Goal: Navigation & Orientation: Find specific page/section

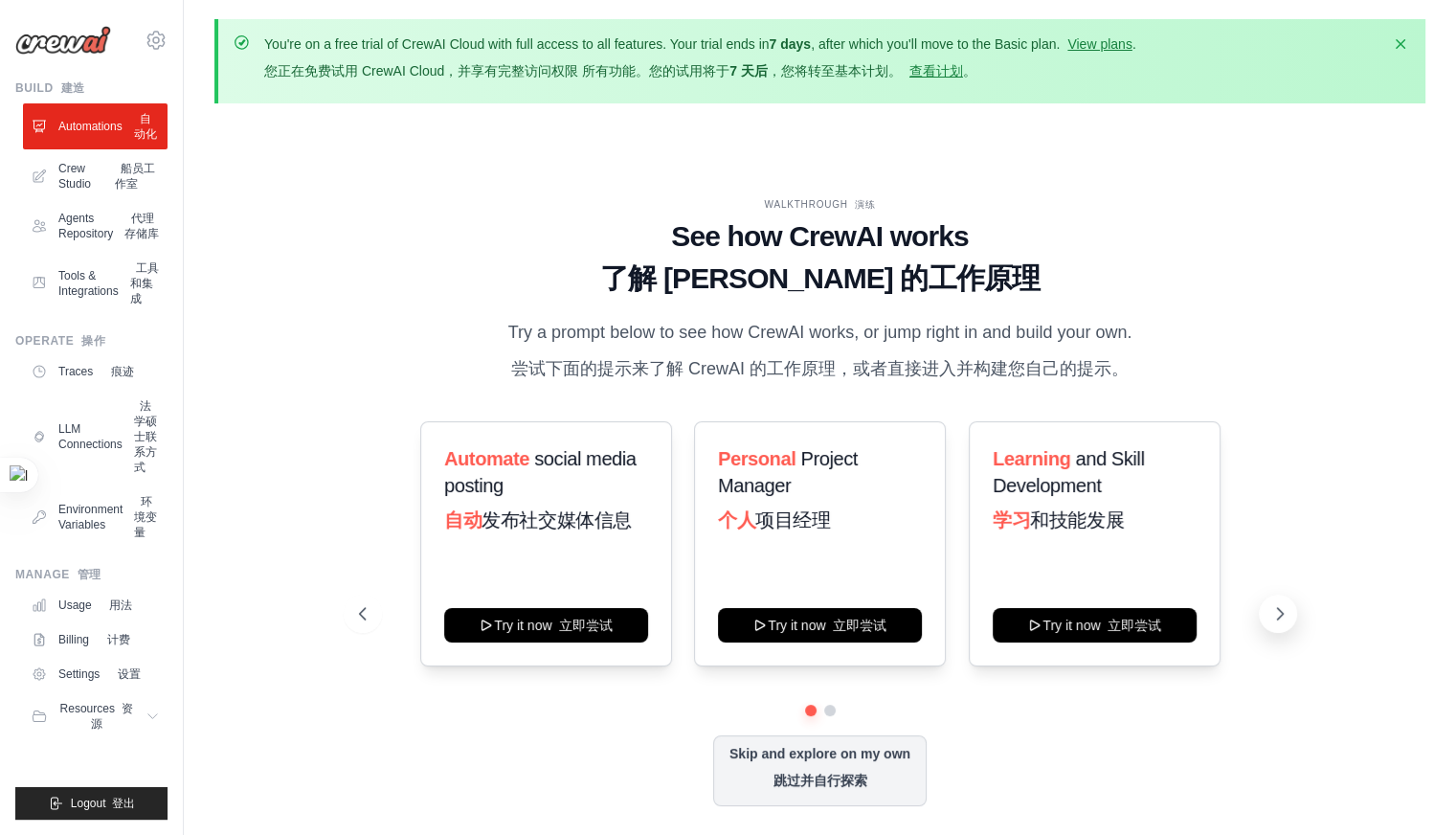
click at [1283, 621] on icon at bounding box center [1279, 613] width 19 height 19
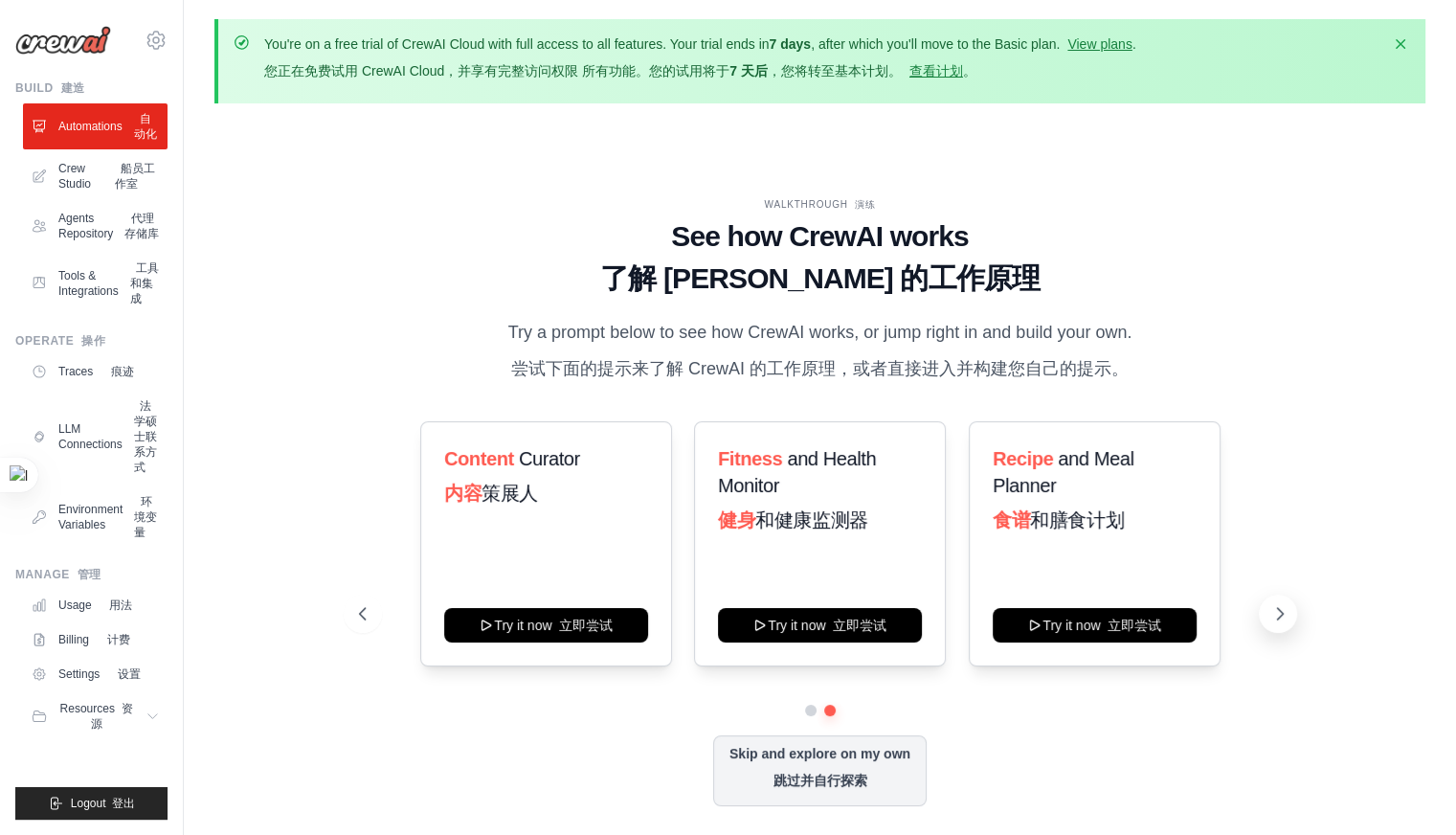
click at [1283, 621] on icon at bounding box center [1279, 613] width 19 height 19
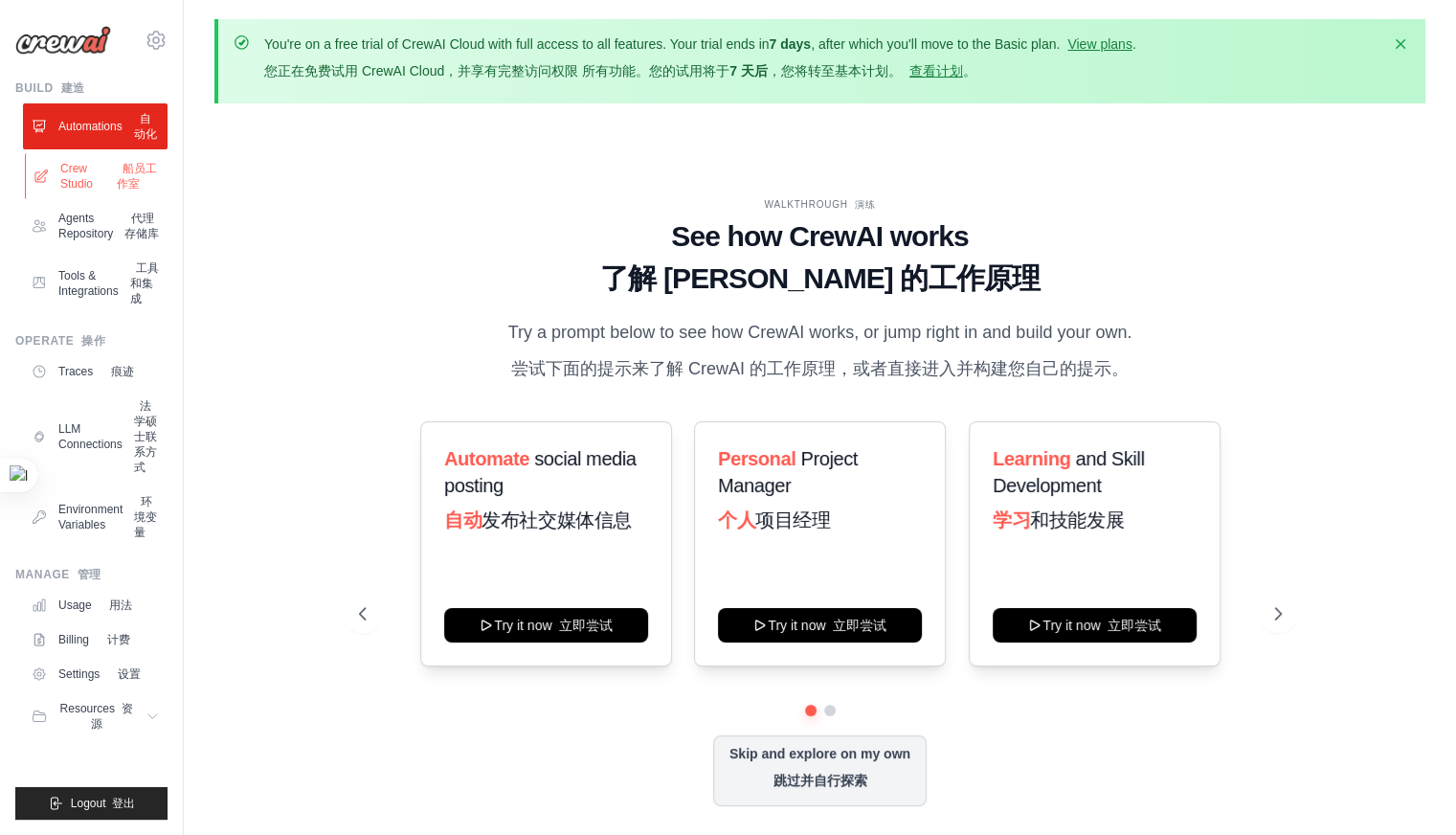
drag, startPoint x: 69, startPoint y: 216, endPoint x: 68, endPoint y: 226, distance: 10.0
click at [69, 199] on link "Crew Studio 船员工作室" at bounding box center [97, 176] width 145 height 46
click at [98, 249] on link "Agents Repository 代理存储库" at bounding box center [97, 226] width 145 height 46
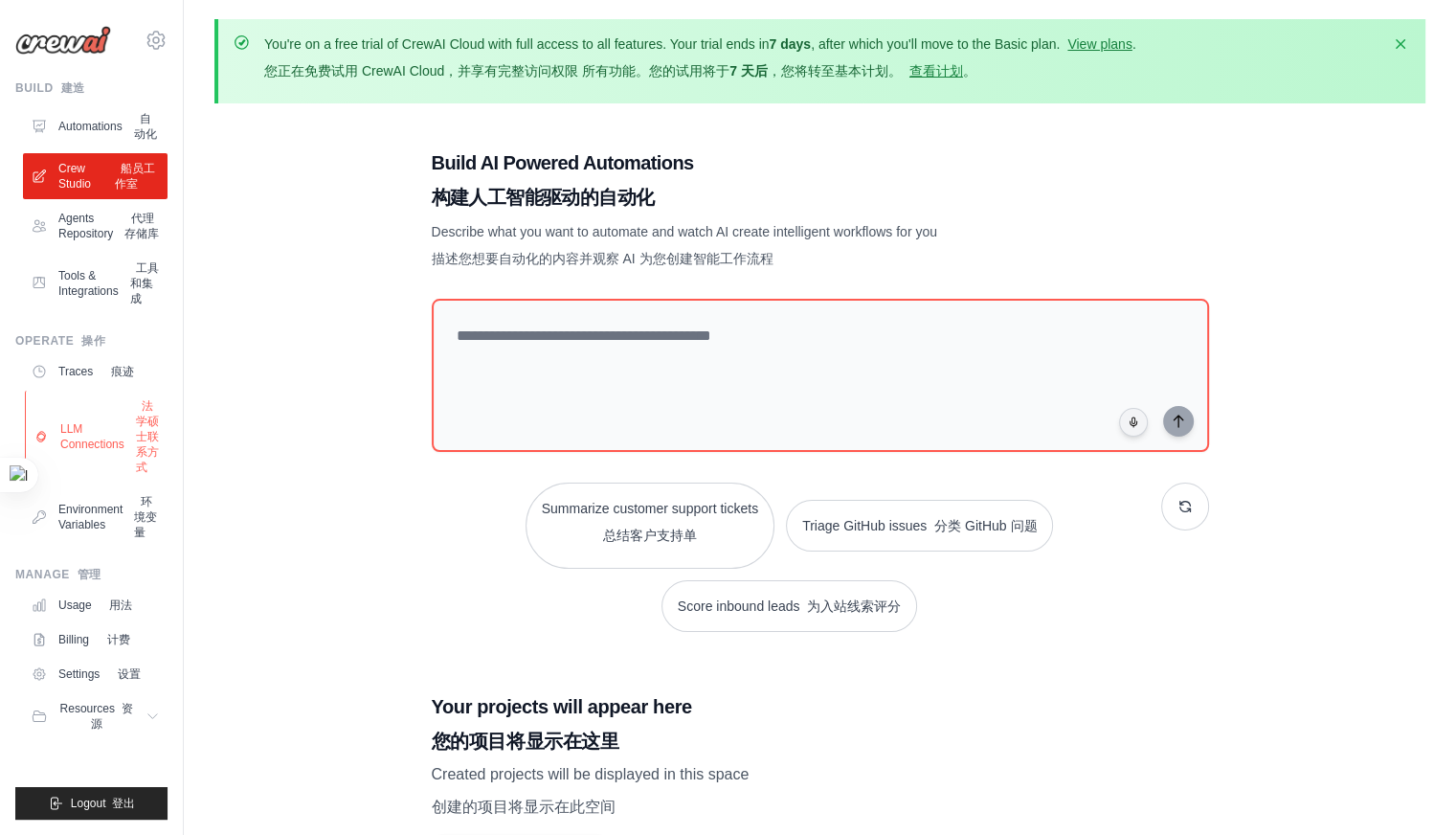
click at [111, 482] on link "LLM Connections 法学硕士联系方式" at bounding box center [97, 436] width 145 height 92
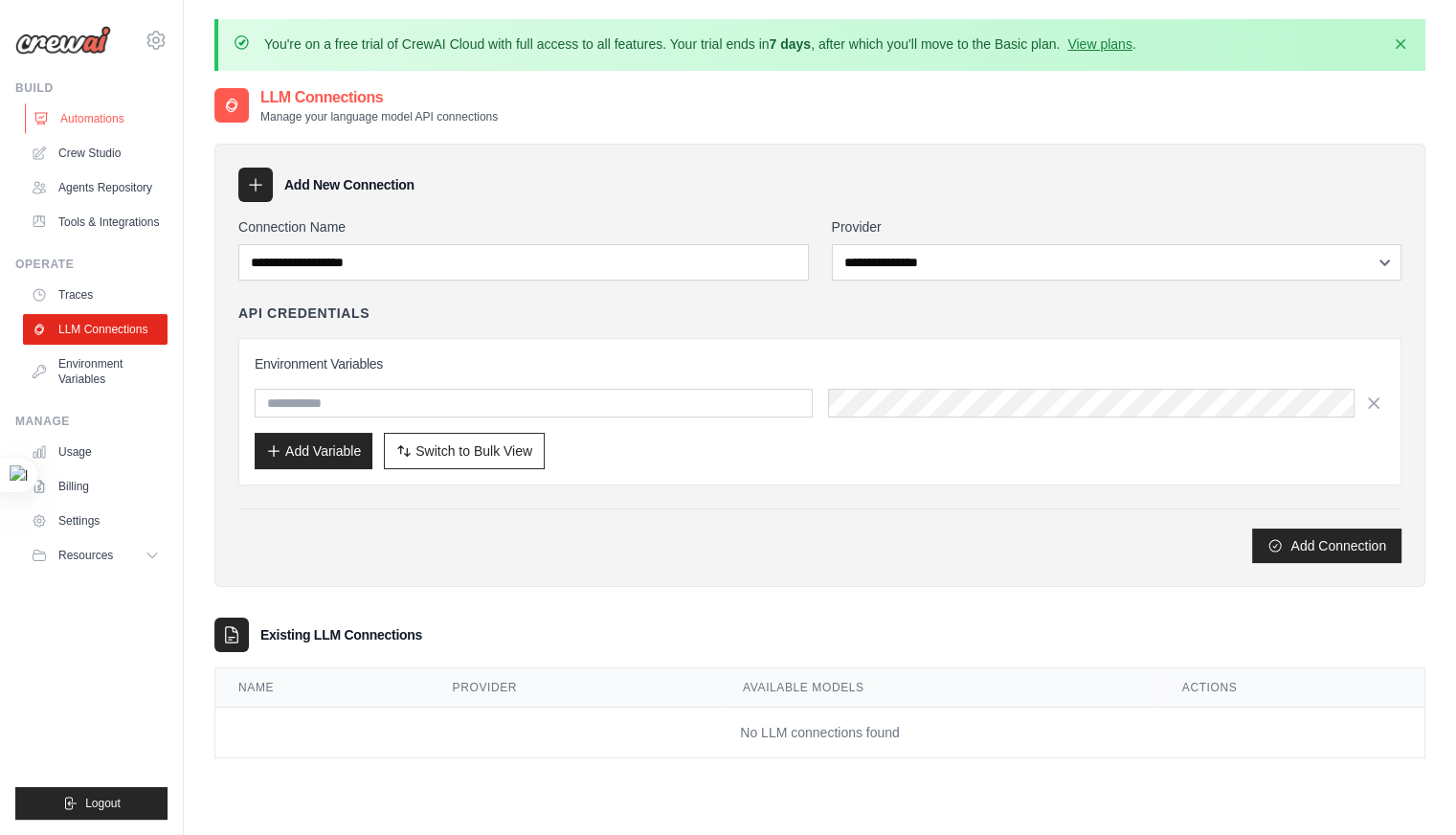
click at [71, 120] on link "Automations" at bounding box center [97, 119] width 145 height 31
